Goal: Browse casually

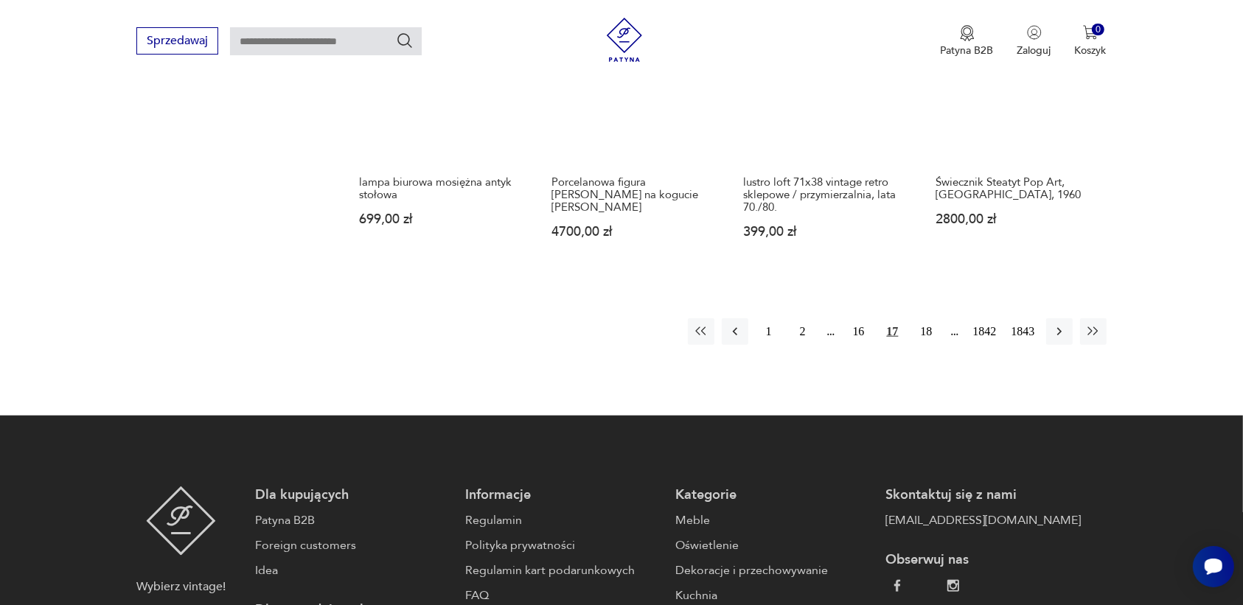
scroll to position [1480, 0]
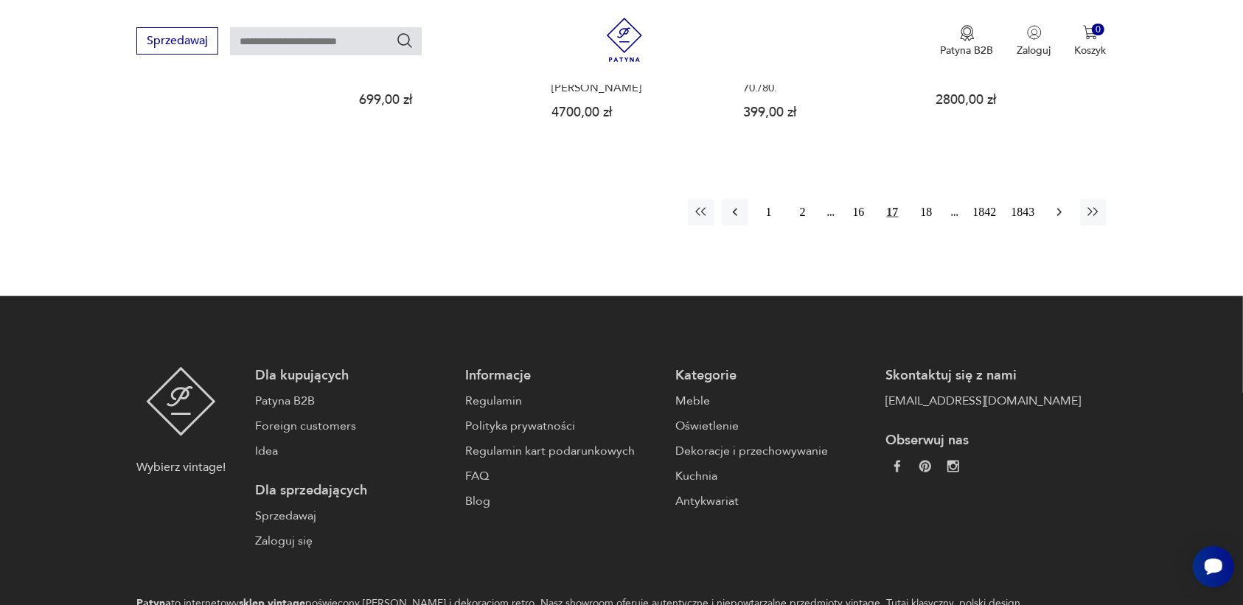
click at [1061, 211] on icon "button" at bounding box center [1059, 212] width 15 height 15
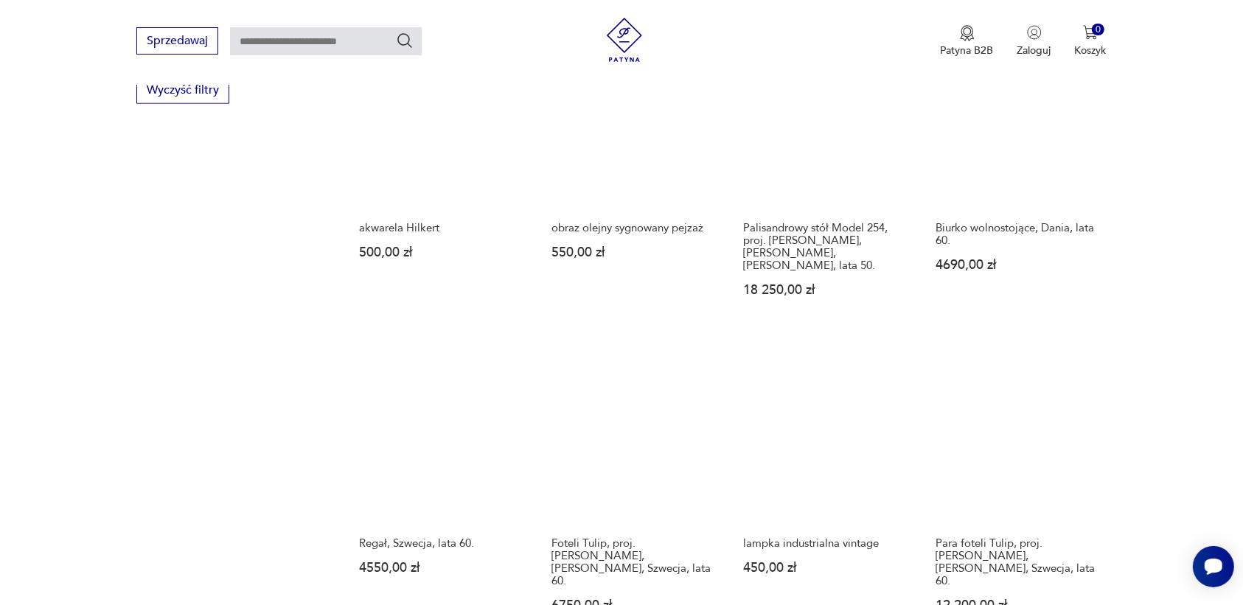
scroll to position [1204, 0]
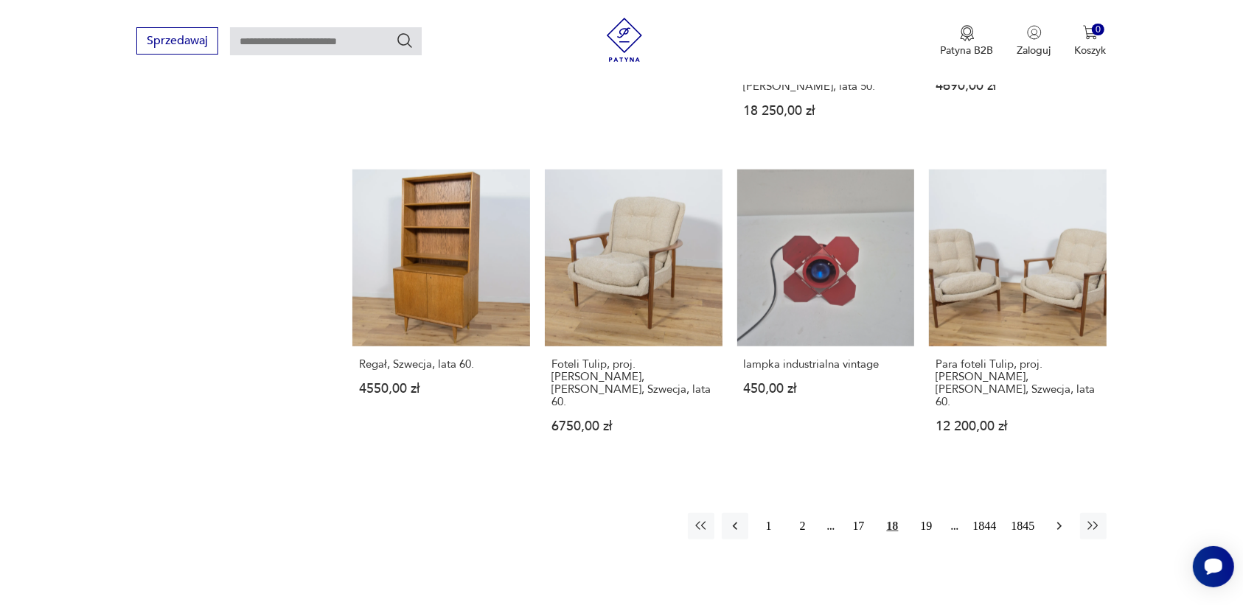
click at [1054, 519] on icon "button" at bounding box center [1059, 526] width 15 height 15
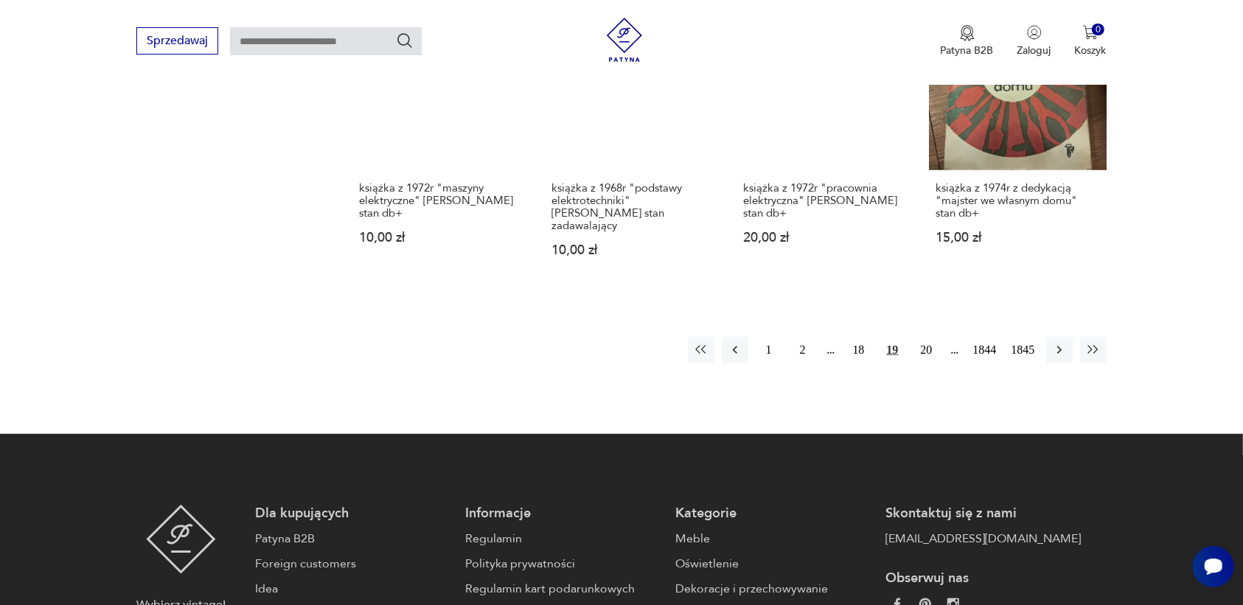
scroll to position [1480, 0]
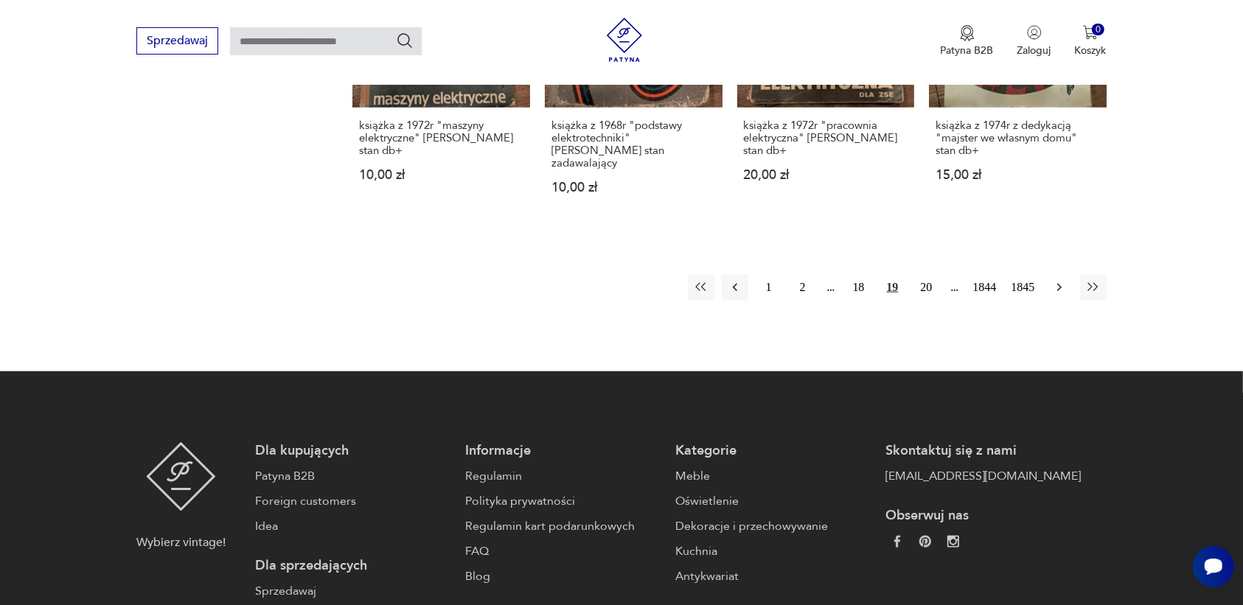
click at [1059, 280] on icon "button" at bounding box center [1059, 287] width 15 height 15
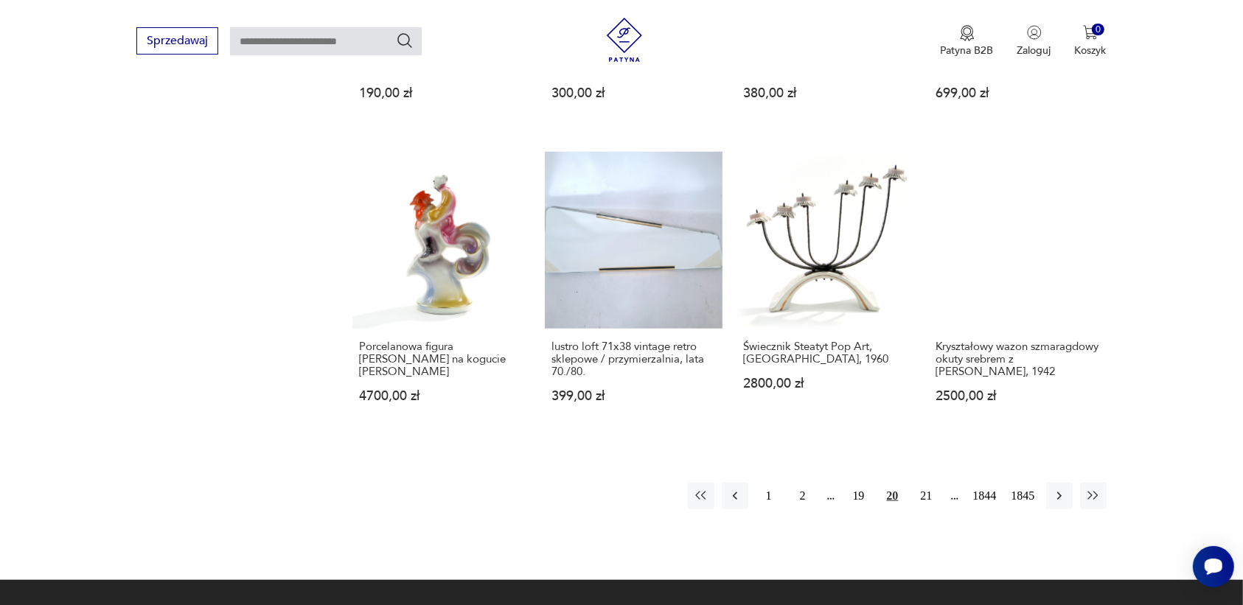
scroll to position [1296, 0]
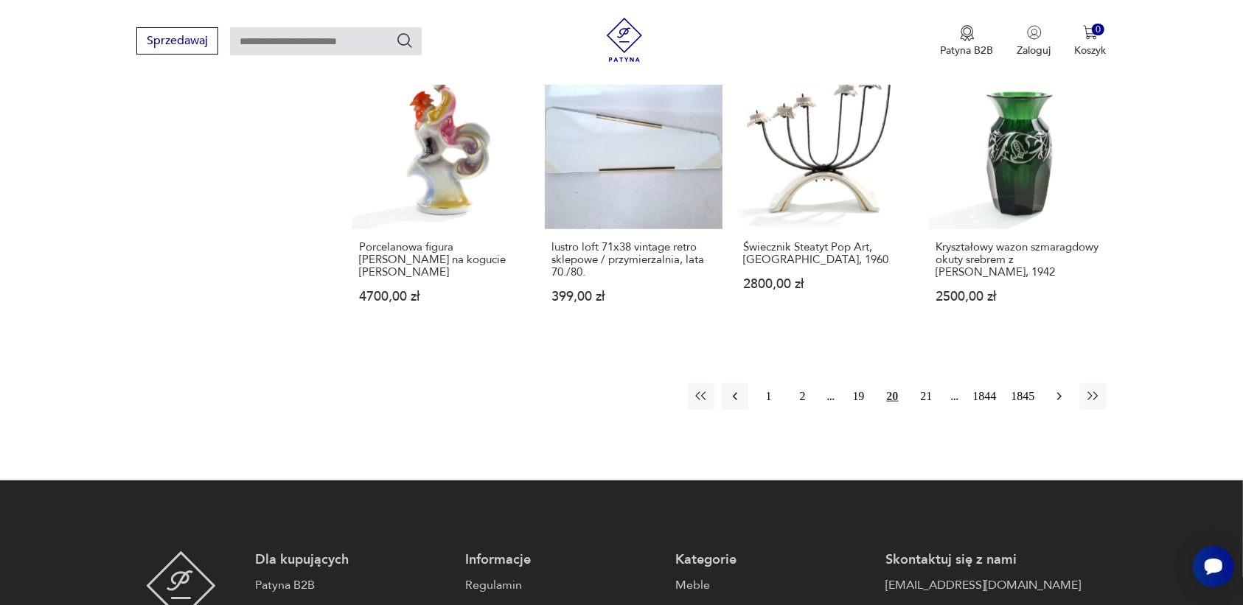
click at [1052, 389] on icon "button" at bounding box center [1059, 396] width 15 height 15
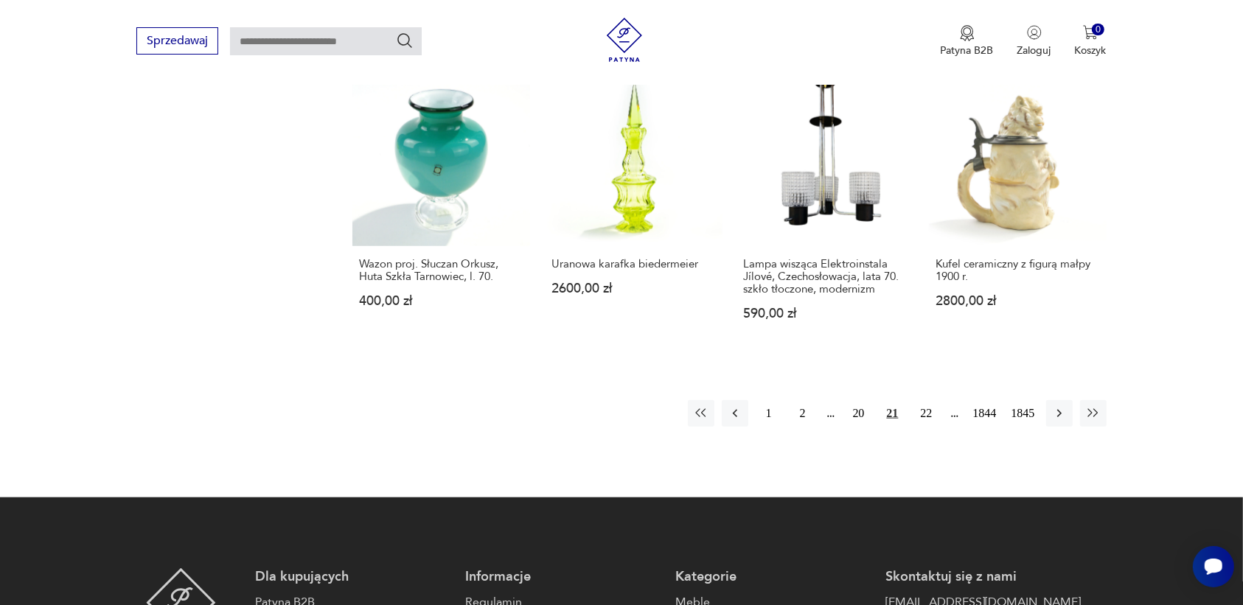
scroll to position [1296, 0]
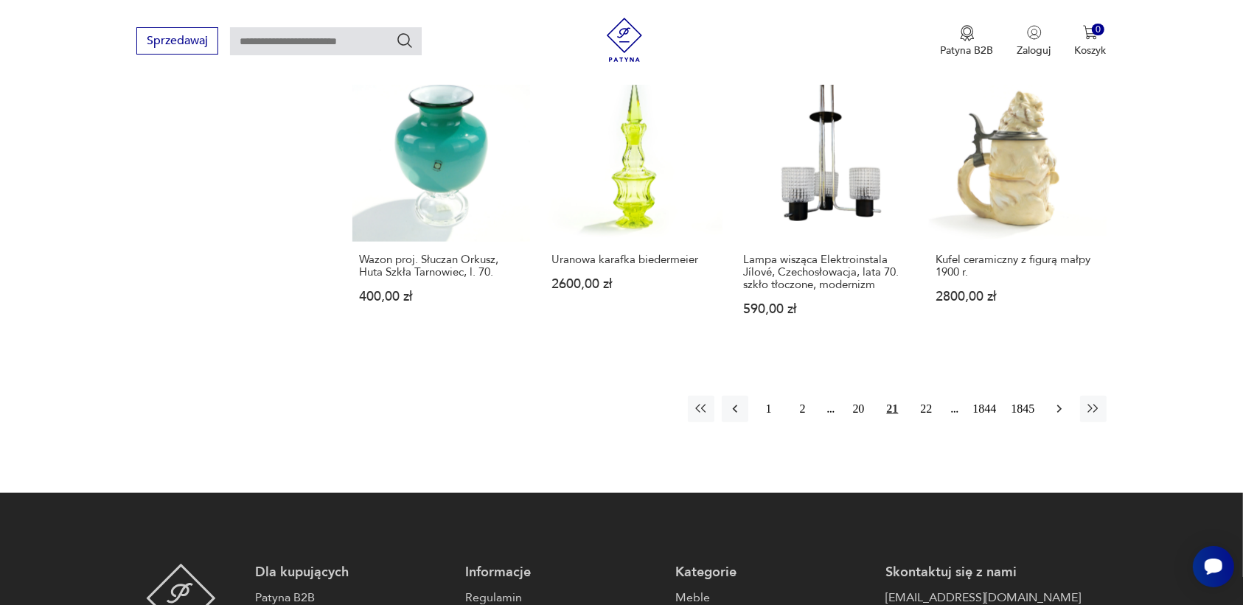
click at [1055, 411] on icon "button" at bounding box center [1059, 409] width 15 height 15
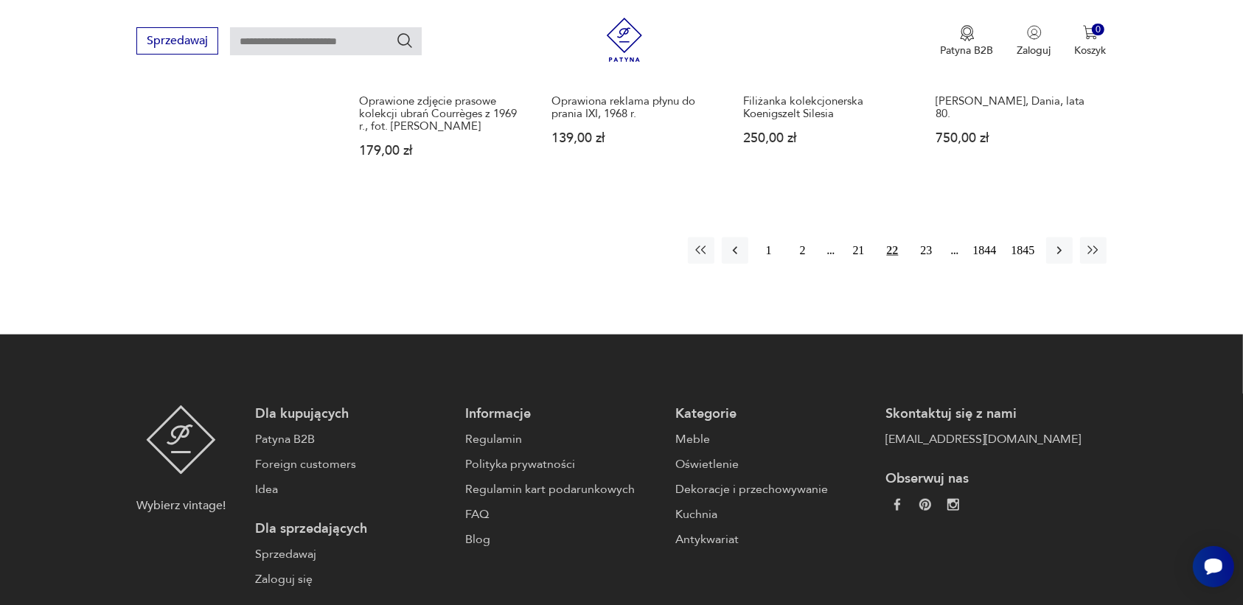
scroll to position [1480, 0]
click at [1056, 242] on icon "button" at bounding box center [1059, 249] width 15 height 15
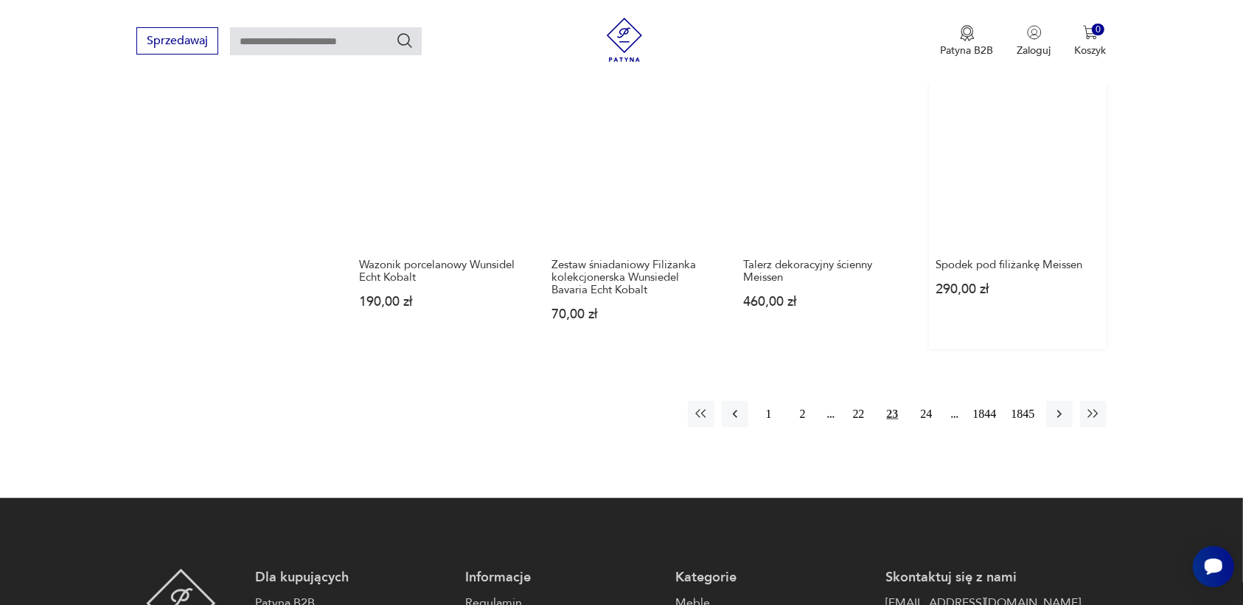
scroll to position [1296, 0]
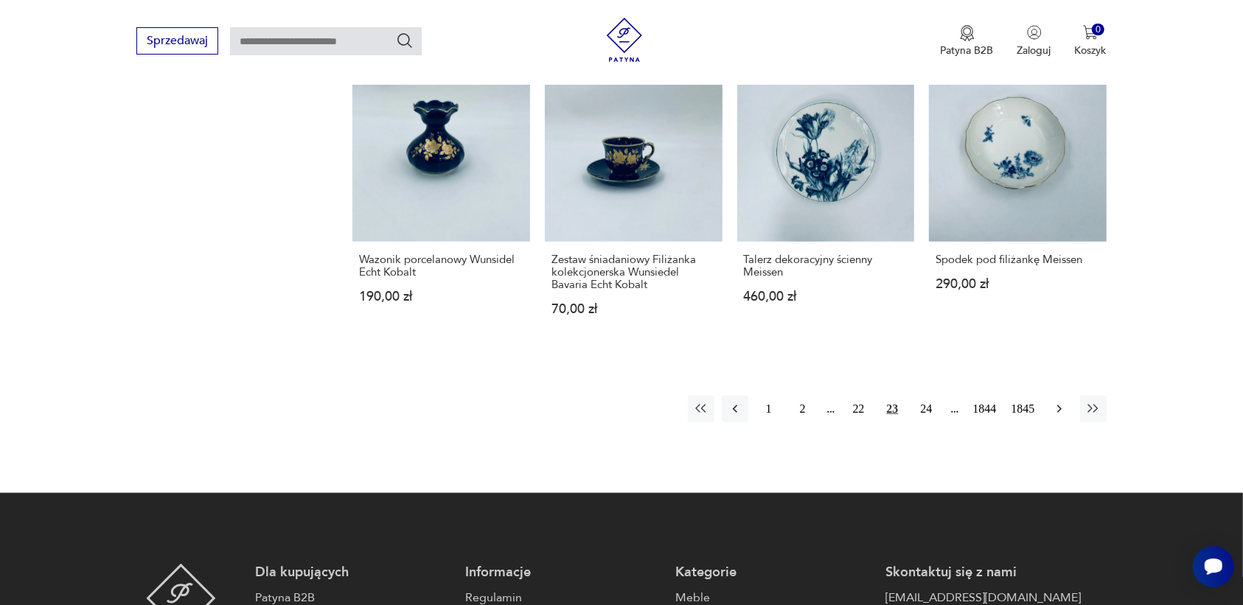
click at [1061, 402] on icon "button" at bounding box center [1059, 409] width 15 height 15
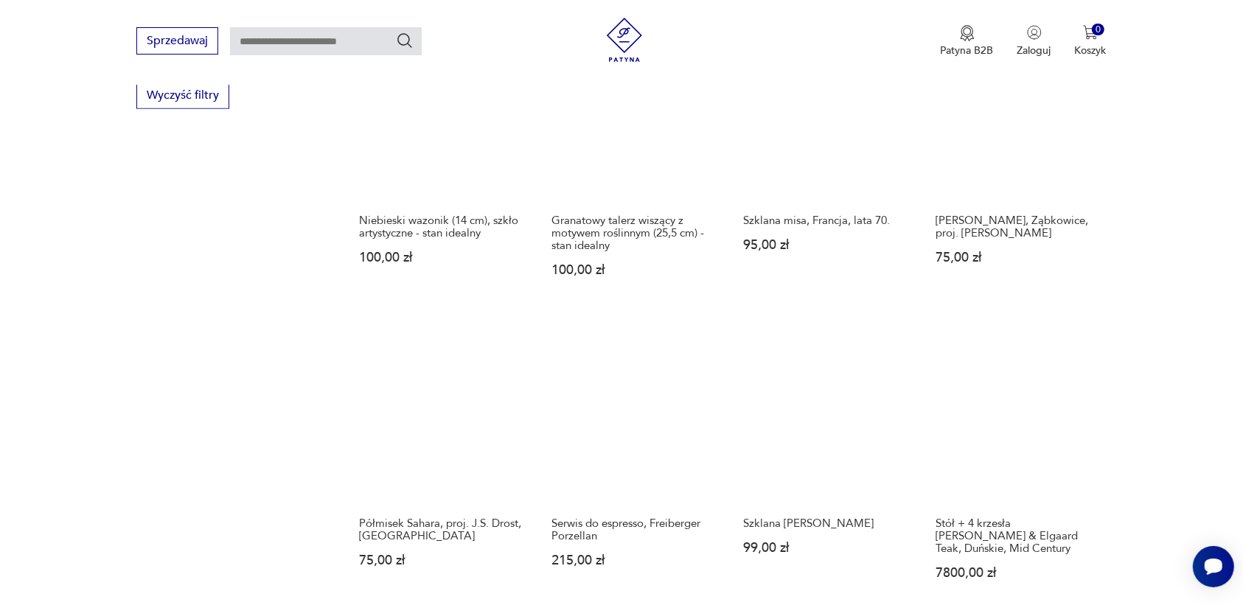
scroll to position [1111, 0]
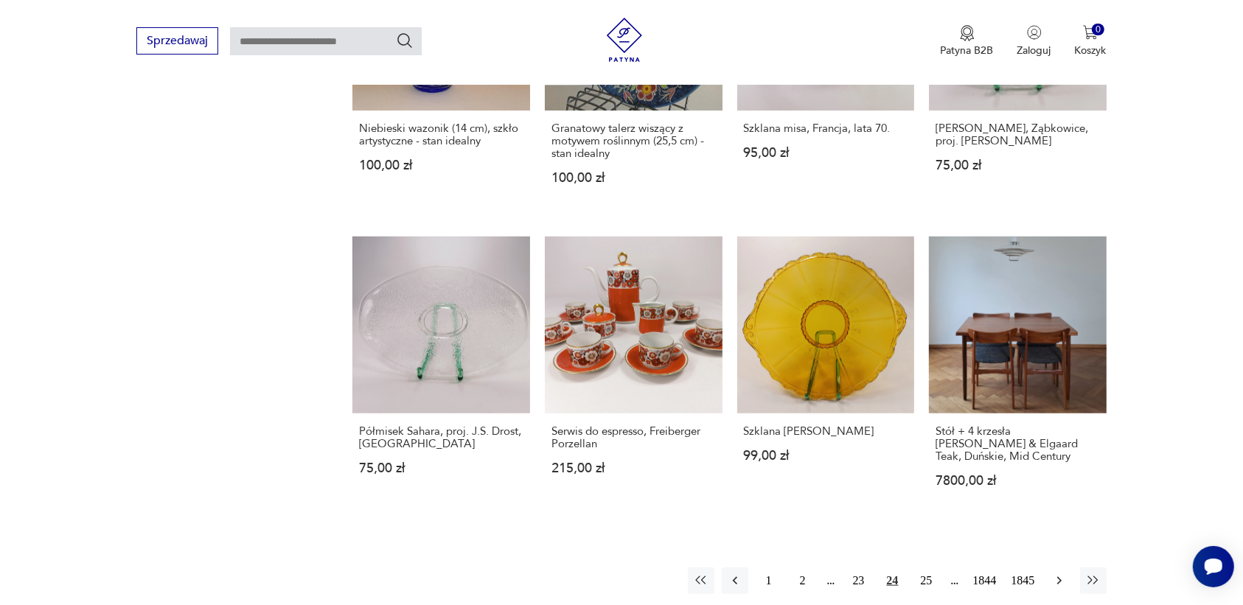
click at [1055, 579] on icon "button" at bounding box center [1059, 580] width 15 height 15
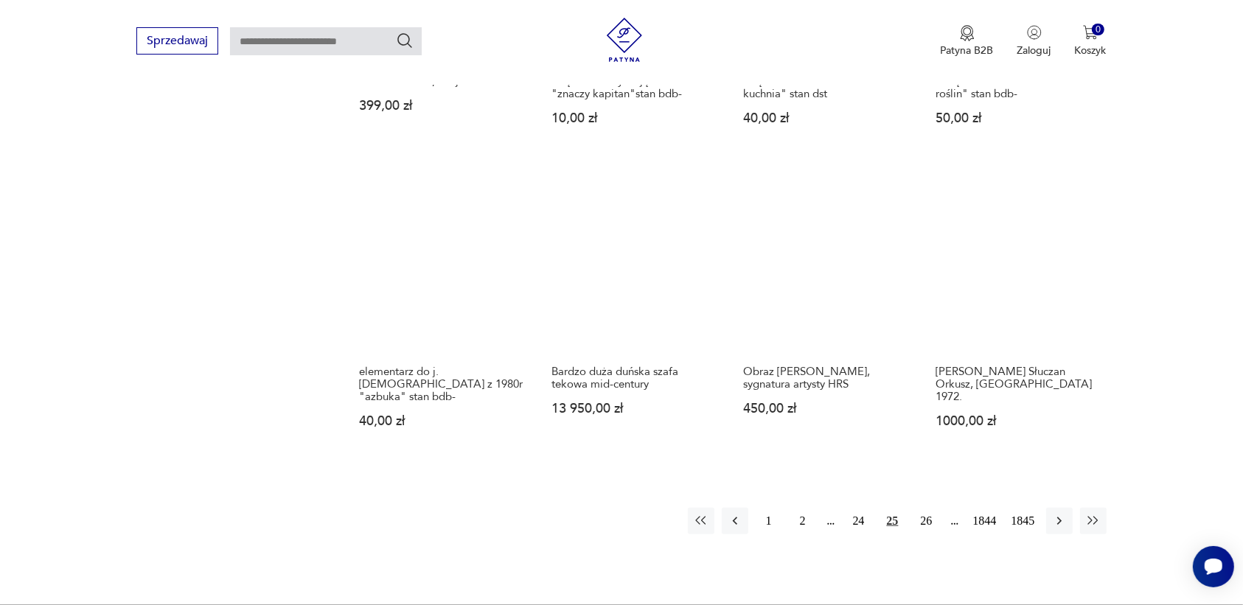
scroll to position [1204, 0]
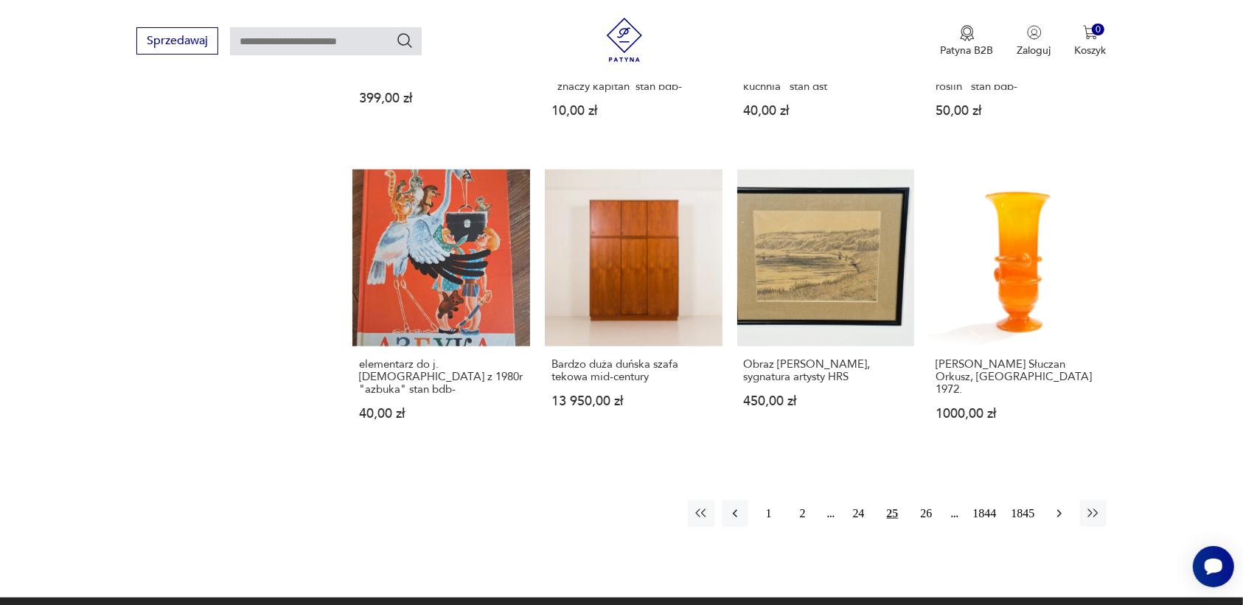
click at [1055, 506] on icon "button" at bounding box center [1059, 513] width 15 height 15
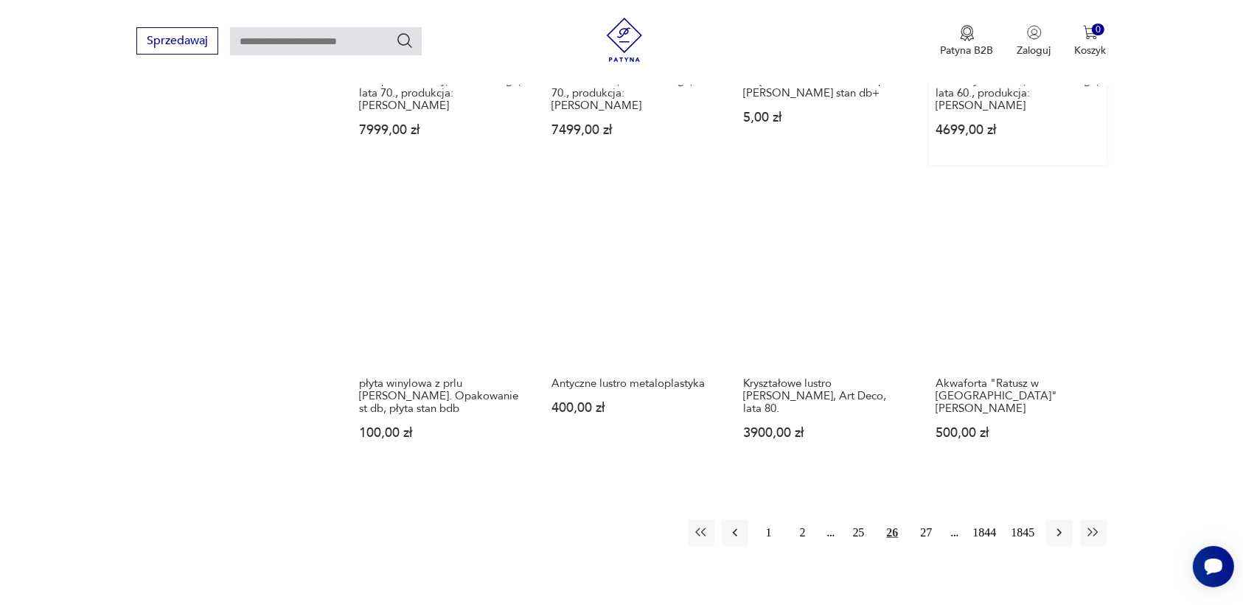
scroll to position [1204, 0]
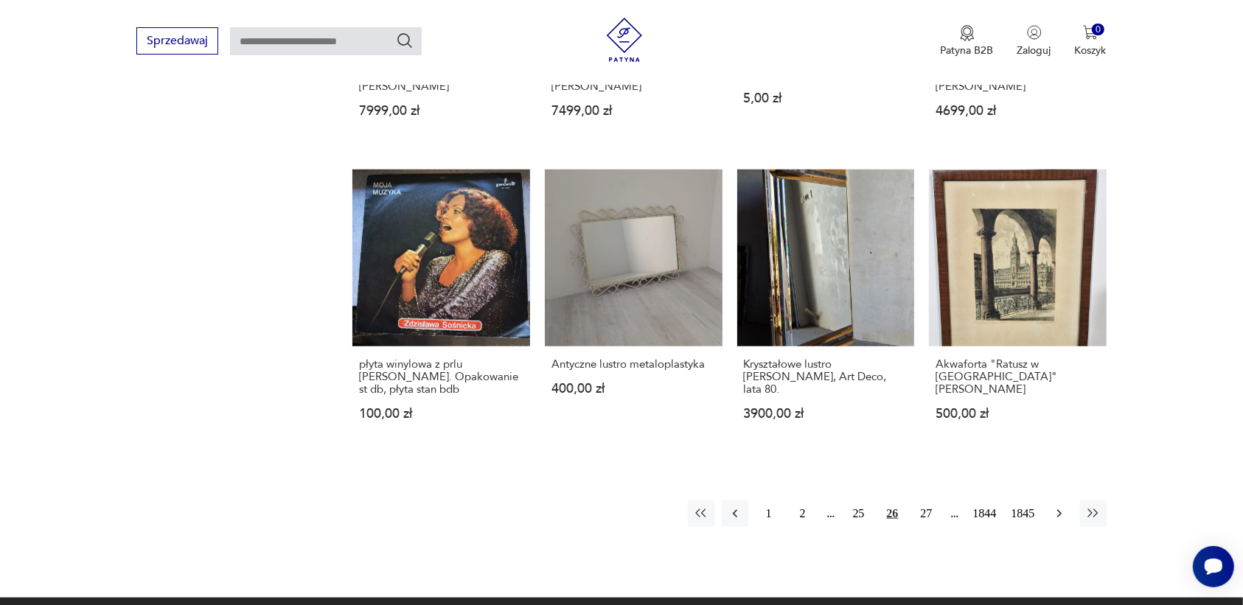
click at [1060, 510] on icon "button" at bounding box center [1059, 513] width 15 height 15
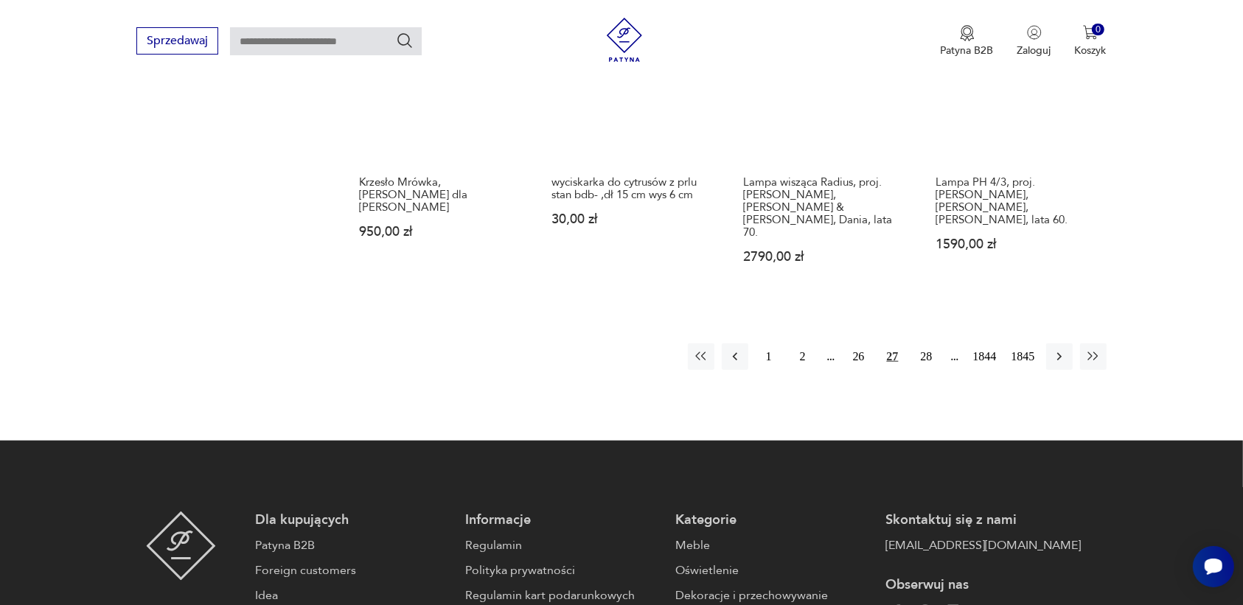
scroll to position [1388, 0]
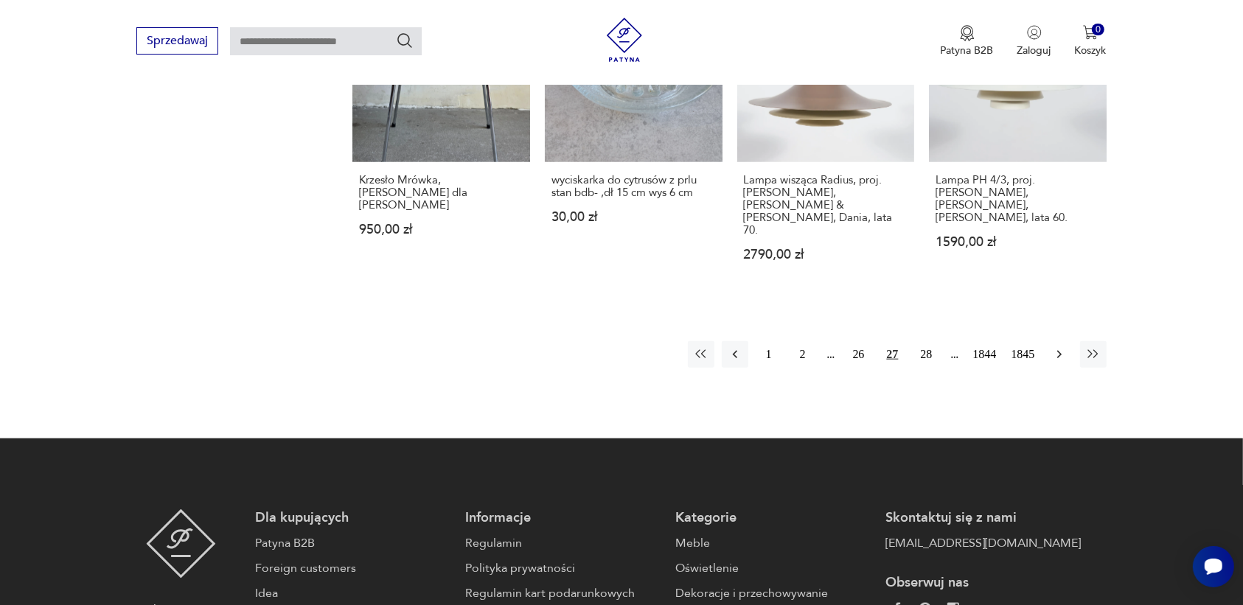
click at [1058, 347] on icon "button" at bounding box center [1059, 354] width 15 height 15
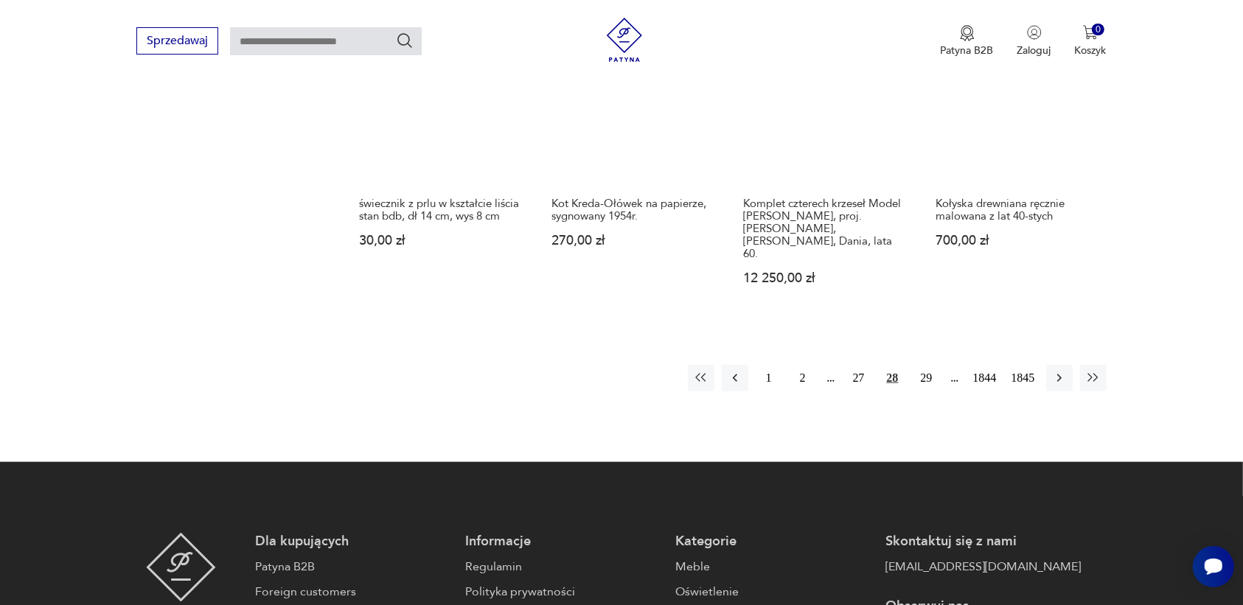
scroll to position [1388, 0]
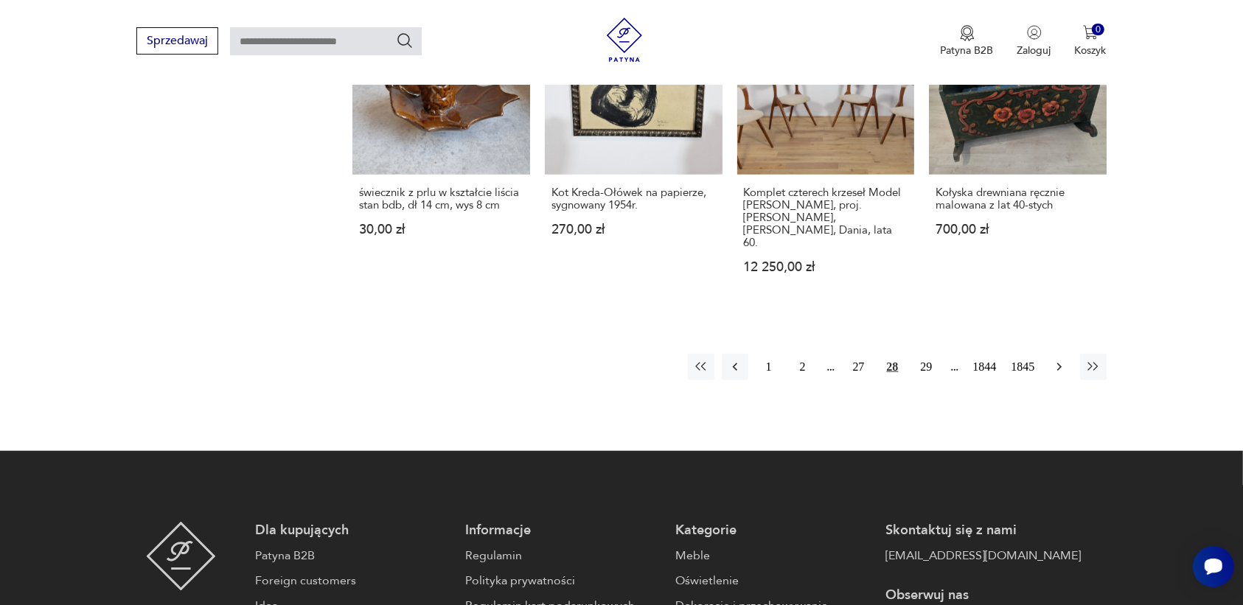
click at [1055, 360] on icon "button" at bounding box center [1059, 367] width 15 height 15
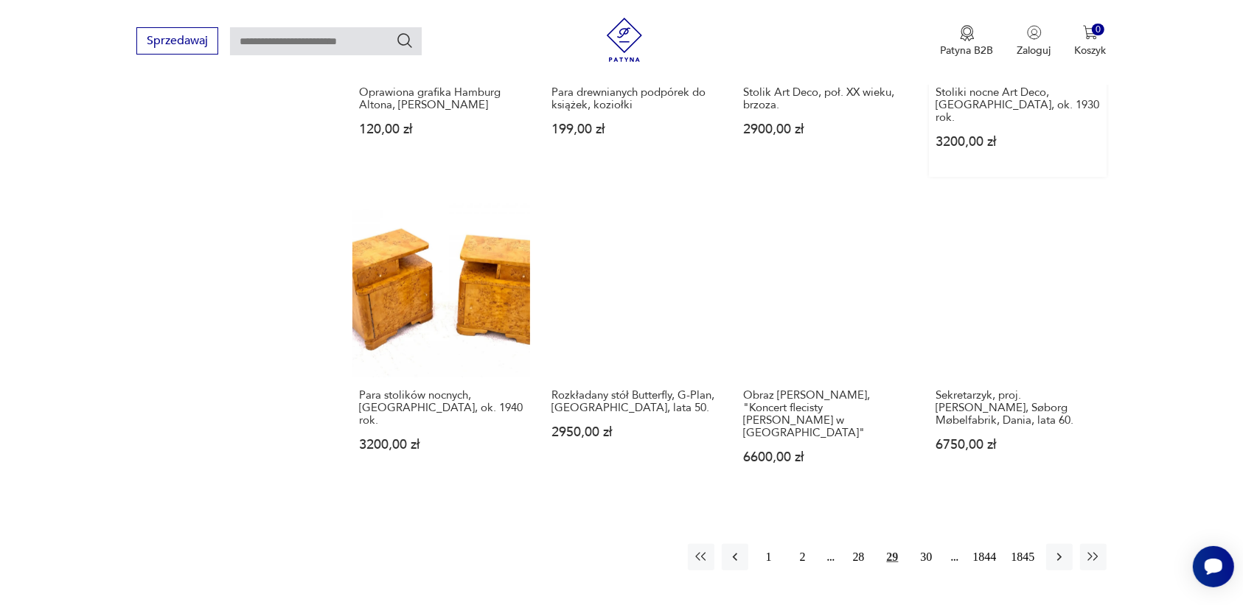
scroll to position [1204, 0]
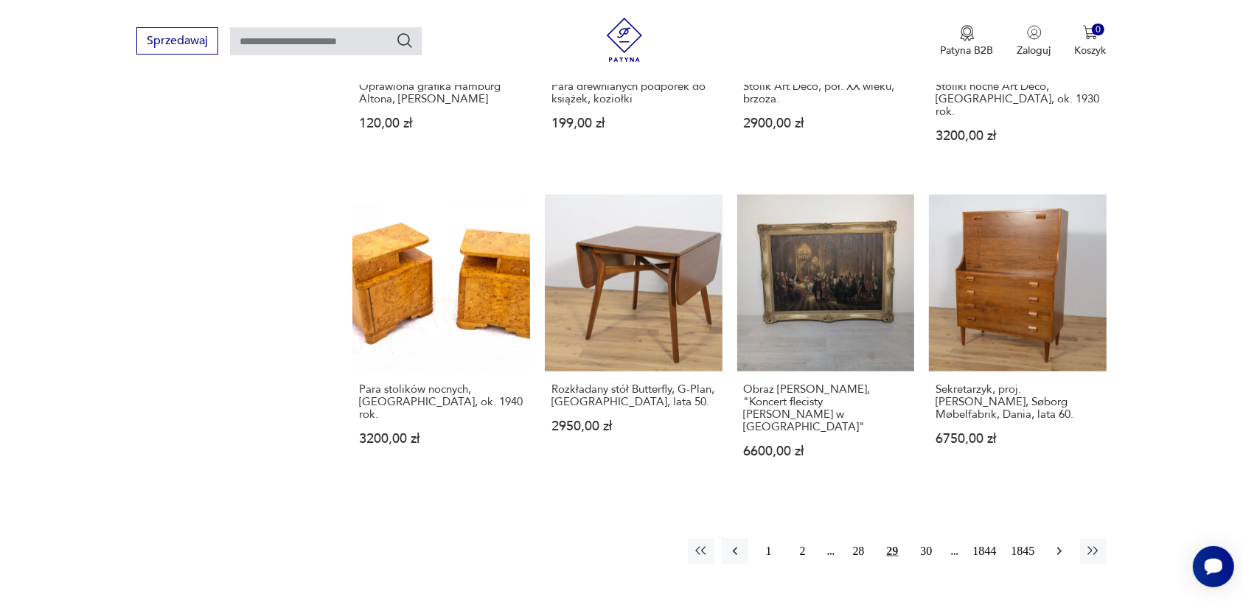
click at [1056, 544] on icon "button" at bounding box center [1059, 551] width 15 height 15
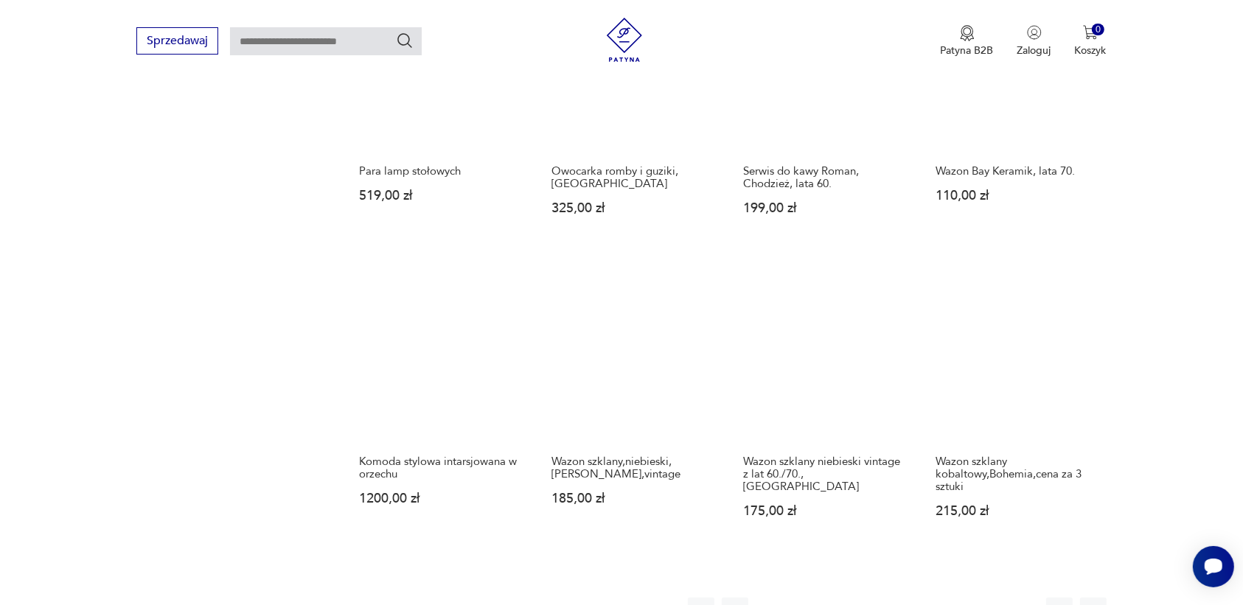
scroll to position [1111, 0]
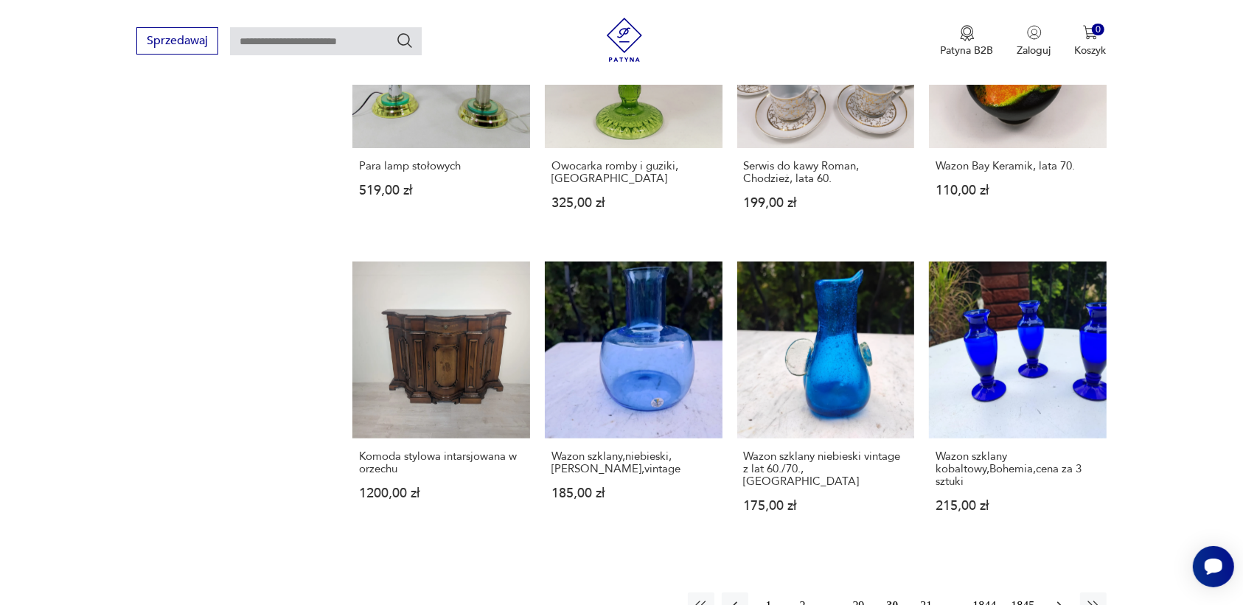
click at [1062, 598] on icon "button" at bounding box center [1059, 605] width 15 height 15
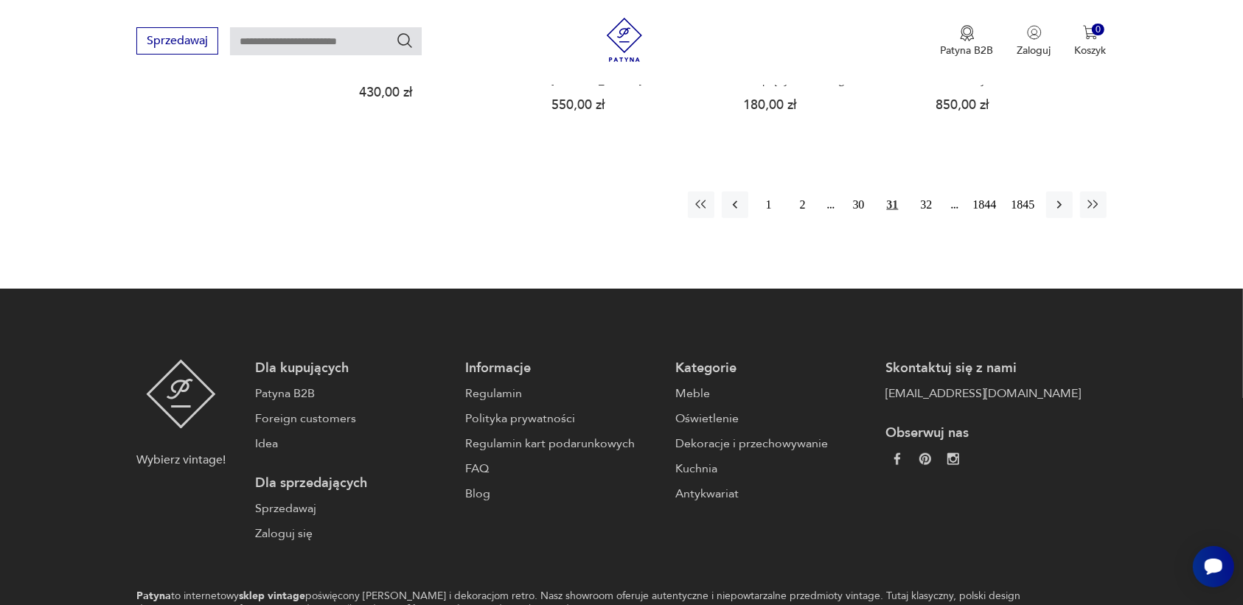
scroll to position [1480, 0]
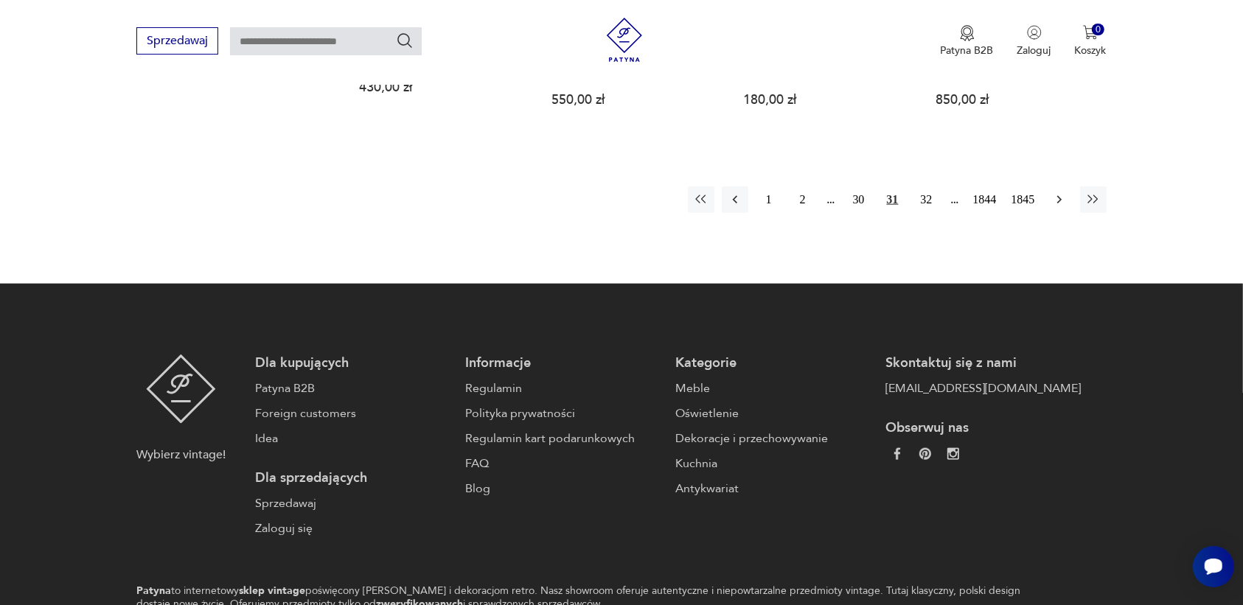
click at [1058, 196] on icon "button" at bounding box center [1058, 200] width 4 height 8
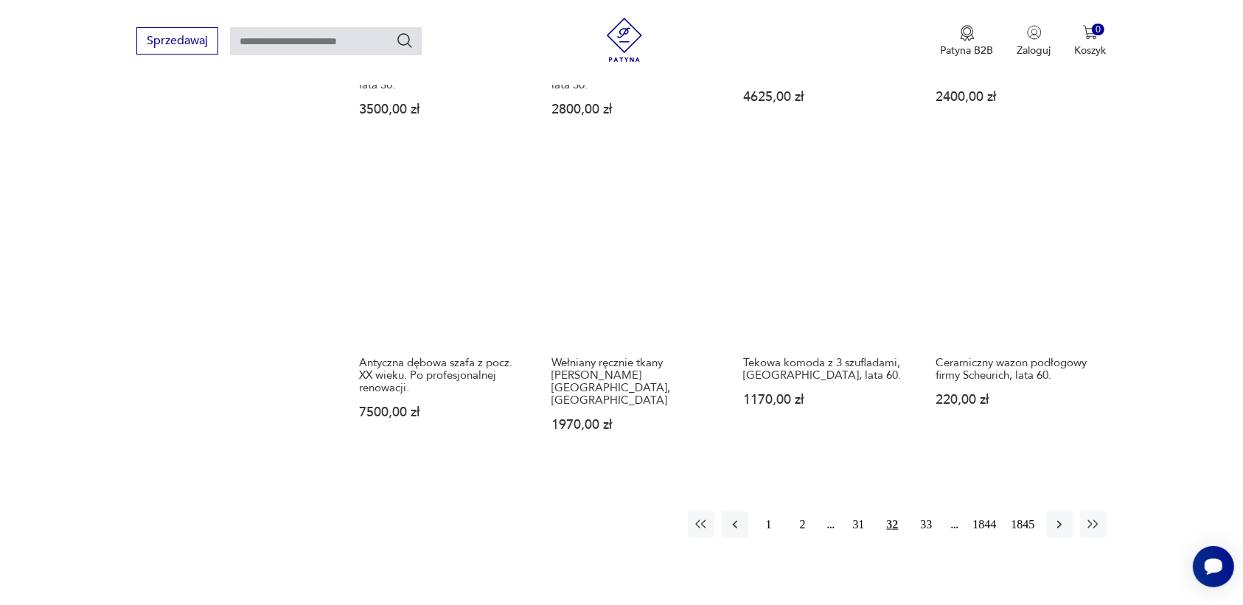
scroll to position [1204, 0]
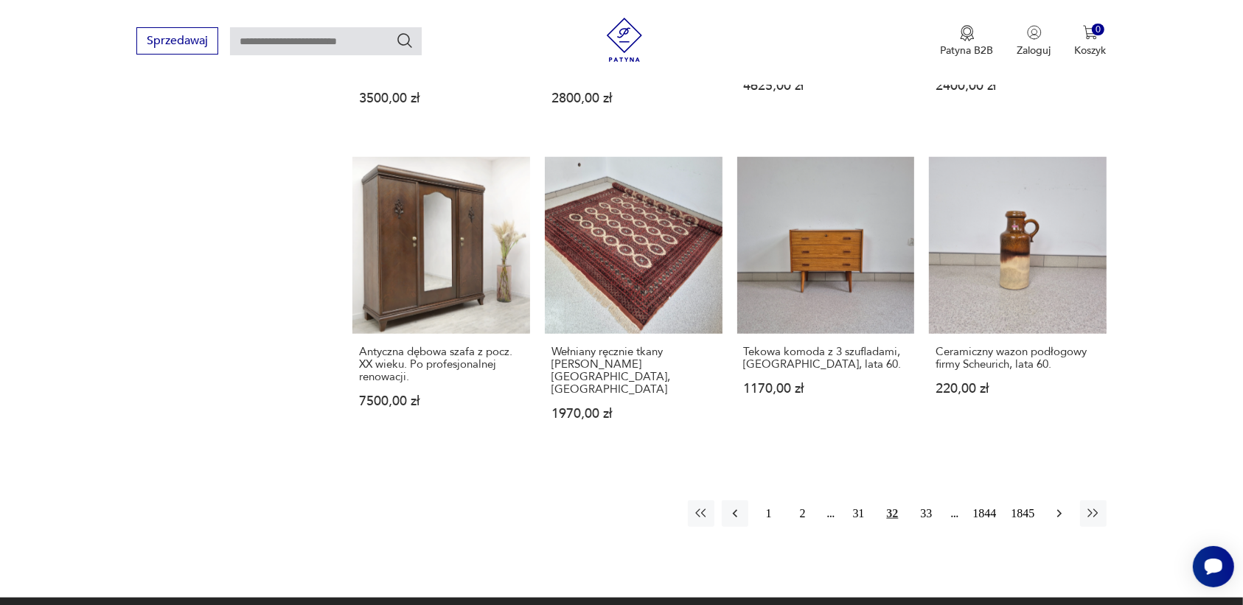
click at [1060, 506] on icon "button" at bounding box center [1059, 513] width 15 height 15
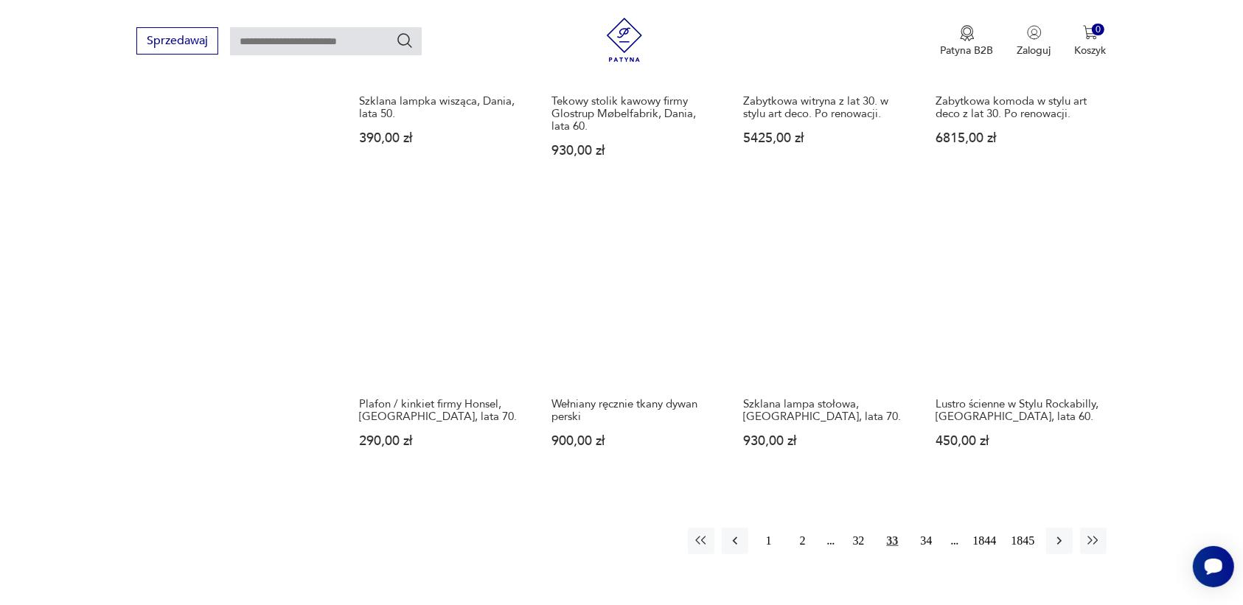
scroll to position [1204, 0]
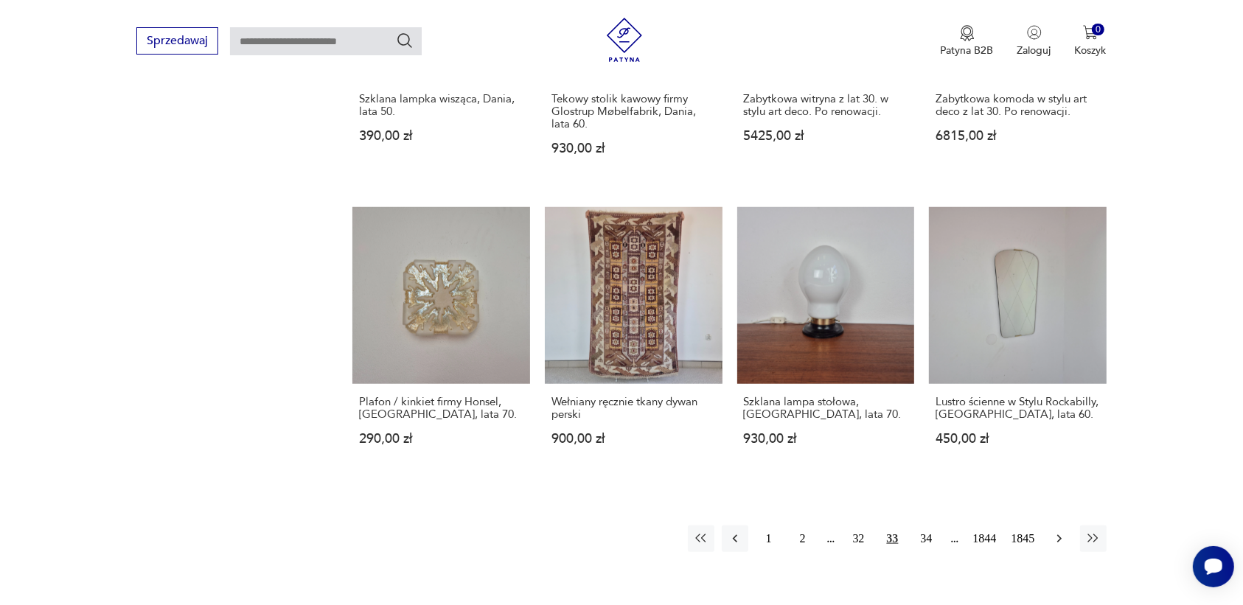
click at [1055, 531] on icon "button" at bounding box center [1059, 538] width 15 height 15
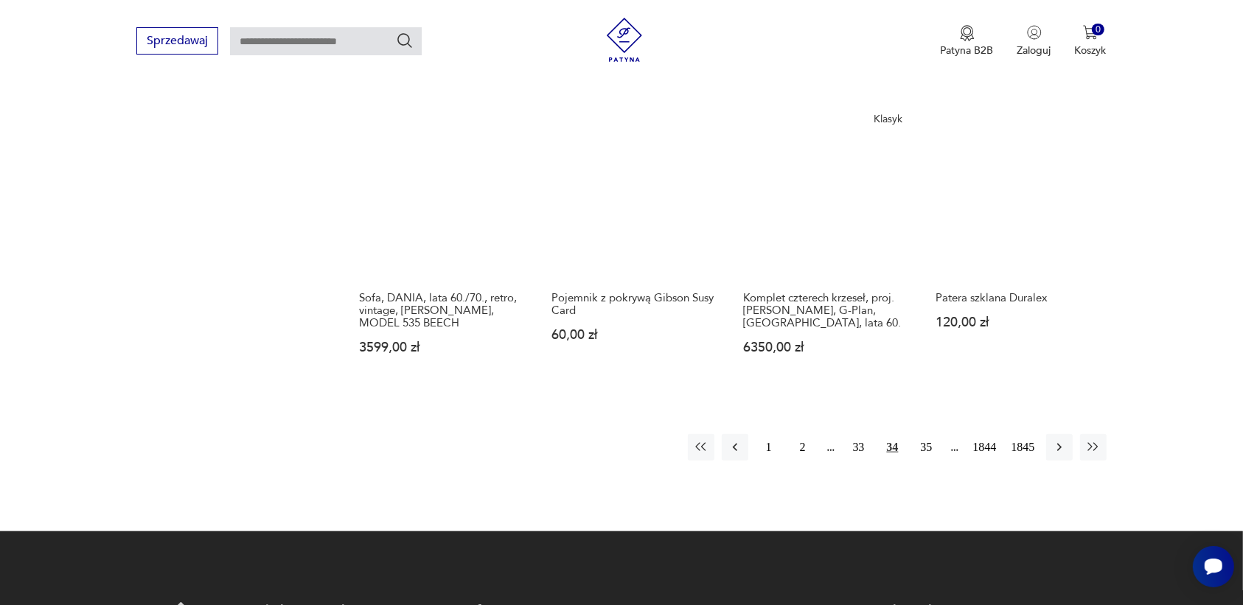
scroll to position [1296, 0]
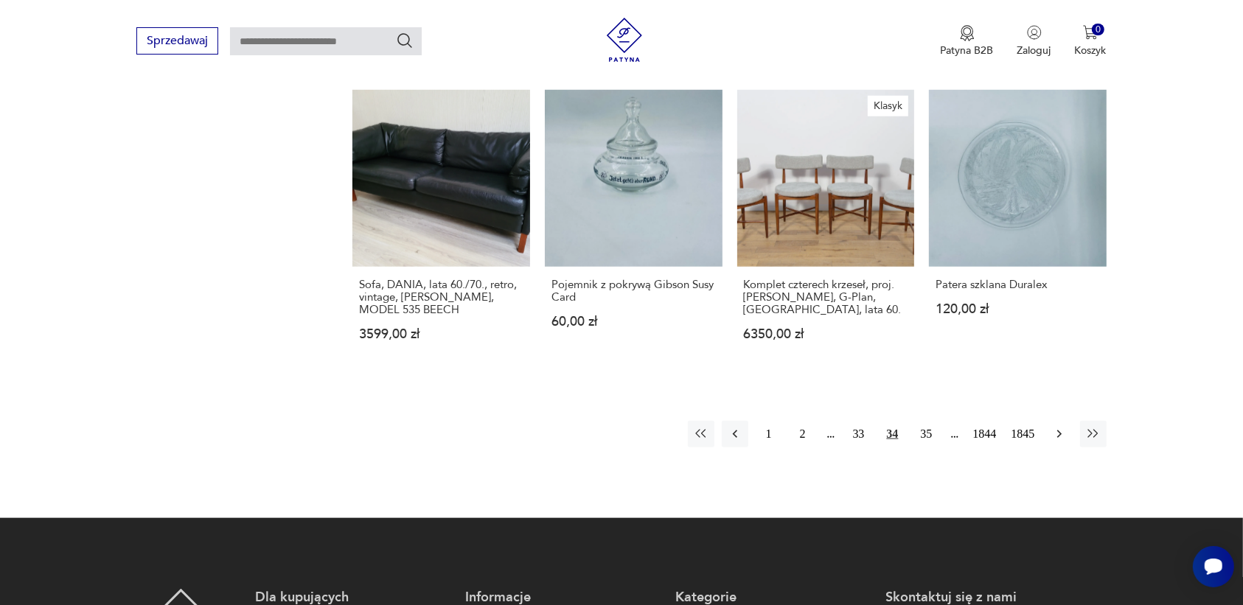
click at [1056, 427] on icon "button" at bounding box center [1059, 434] width 15 height 15
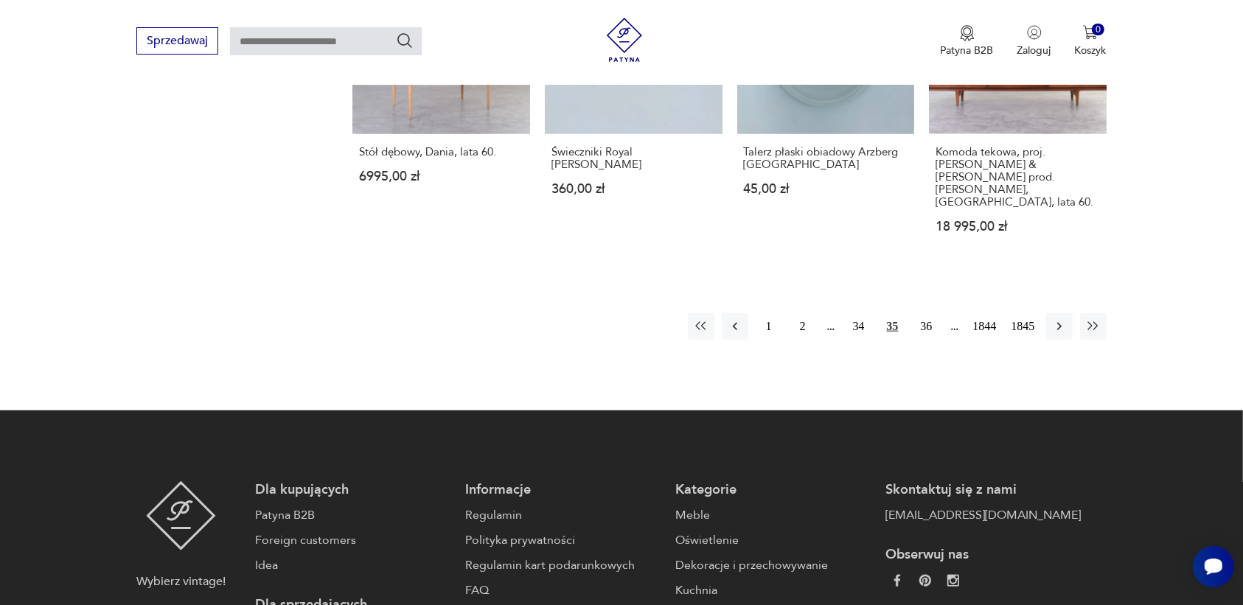
scroll to position [1480, 0]
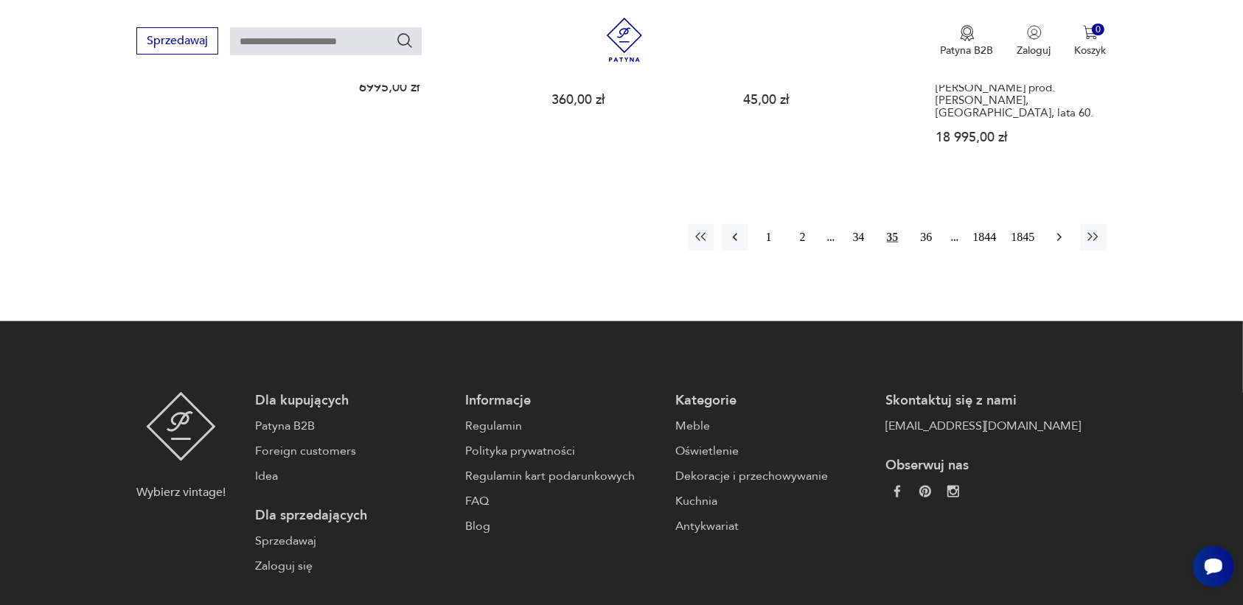
click at [1058, 230] on icon "button" at bounding box center [1059, 237] width 15 height 15
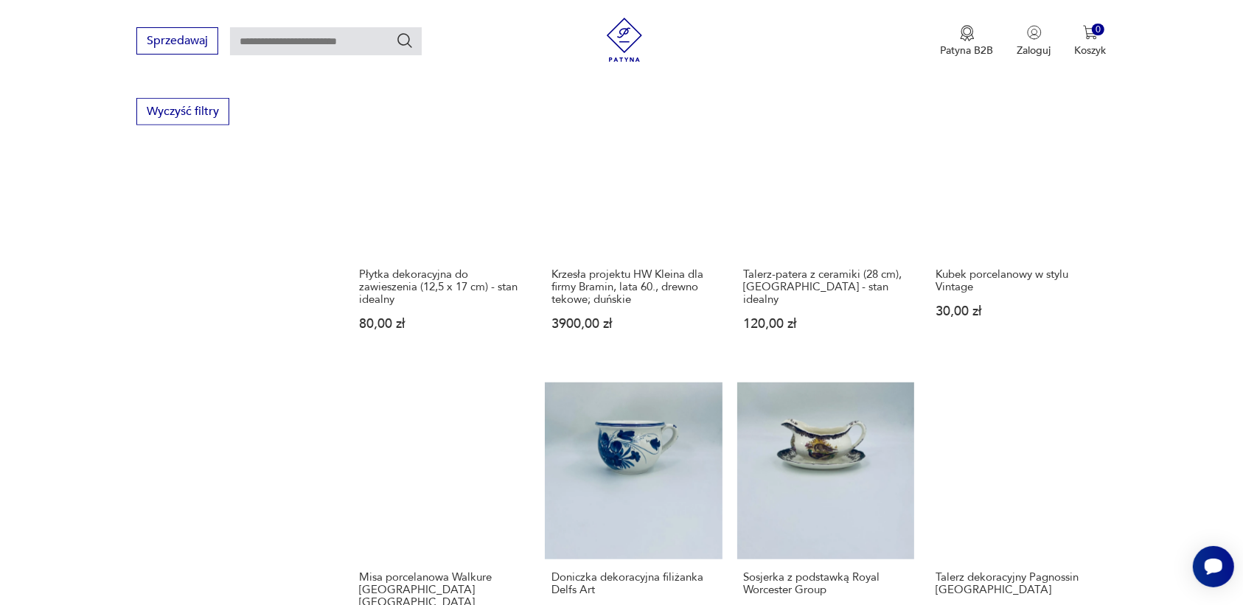
scroll to position [1019, 0]
